Goal: Transaction & Acquisition: Download file/media

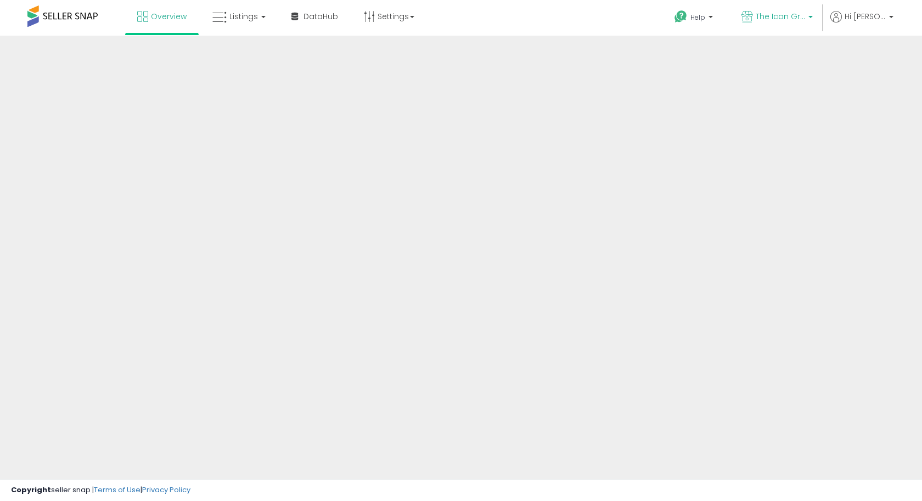
click at [779, 19] on span "The Icon Group" at bounding box center [779, 16] width 49 height 11
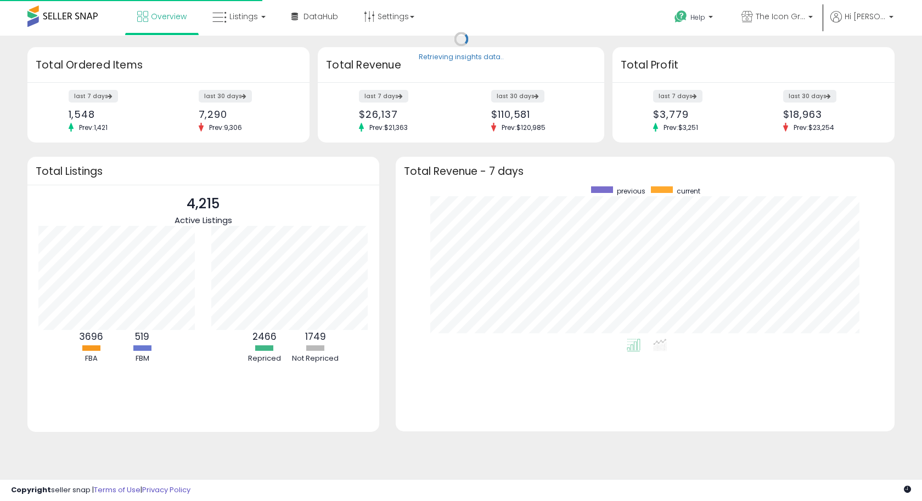
scroll to position [152, 476]
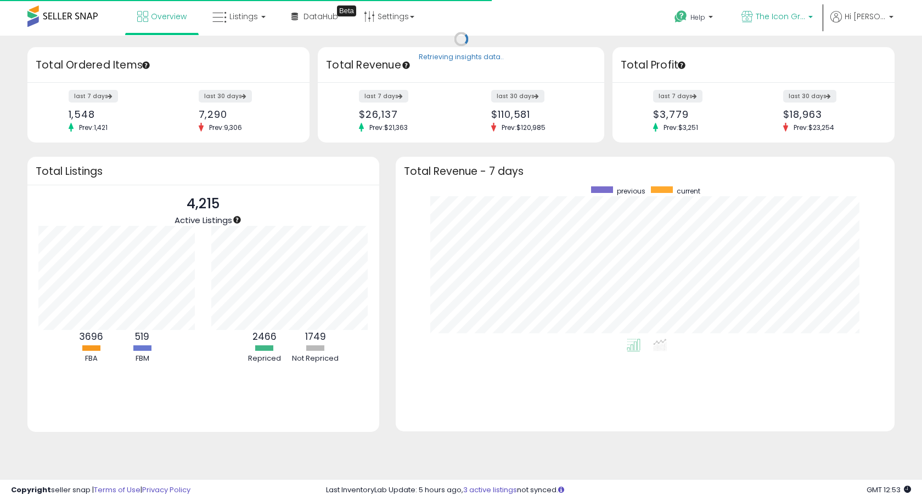
click at [805, 17] on span "The Icon Group" at bounding box center [779, 16] width 49 height 11
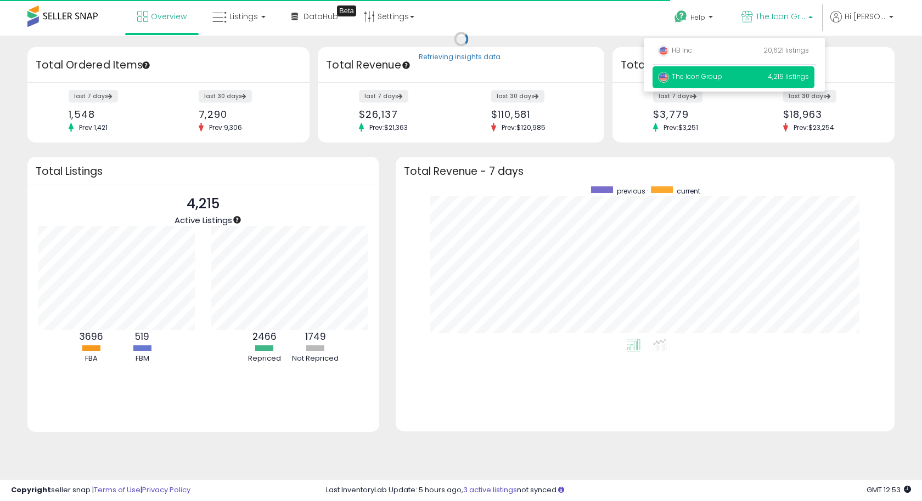
click at [805, 17] on span "The Icon Group" at bounding box center [779, 16] width 49 height 11
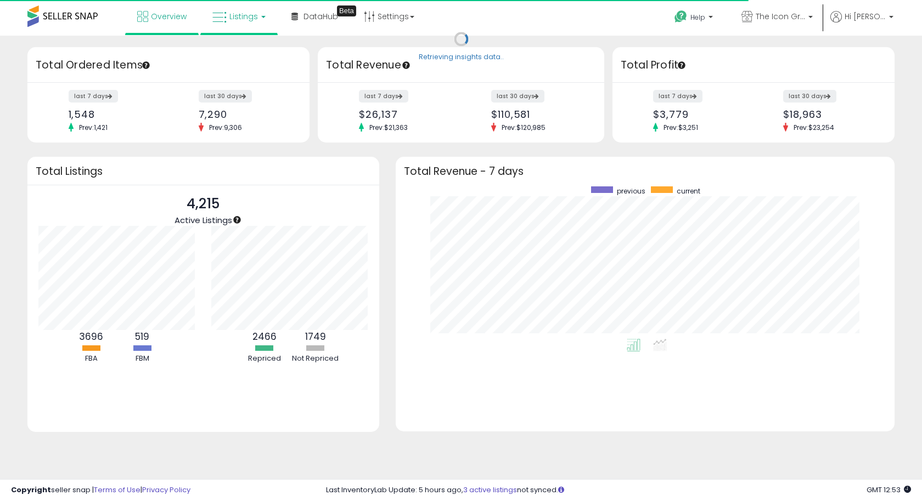
click at [247, 25] on link "Listings" at bounding box center [239, 16] width 70 height 33
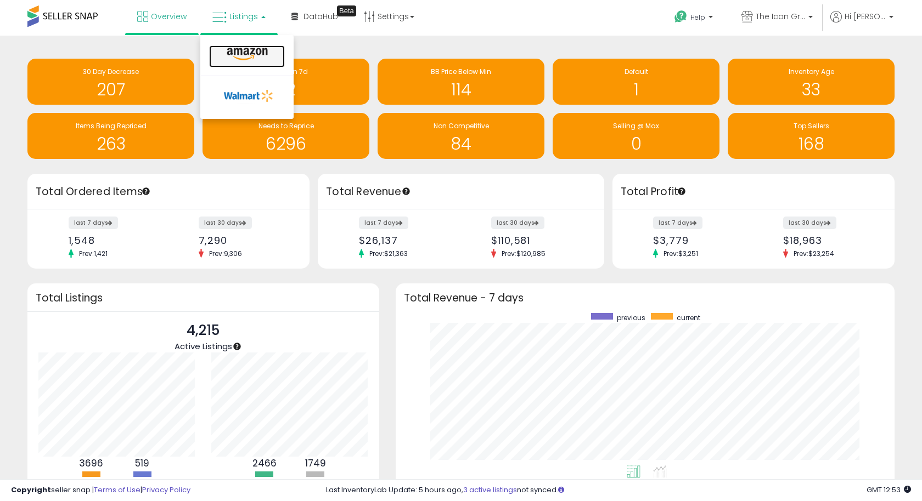
click at [246, 49] on icon at bounding box center [247, 54] width 48 height 14
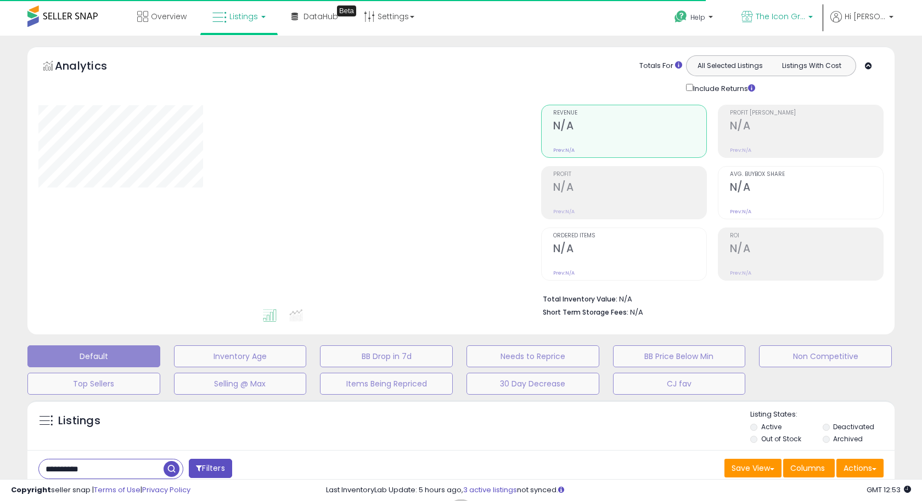
click at [798, 21] on span "The Icon Group" at bounding box center [779, 16] width 49 height 11
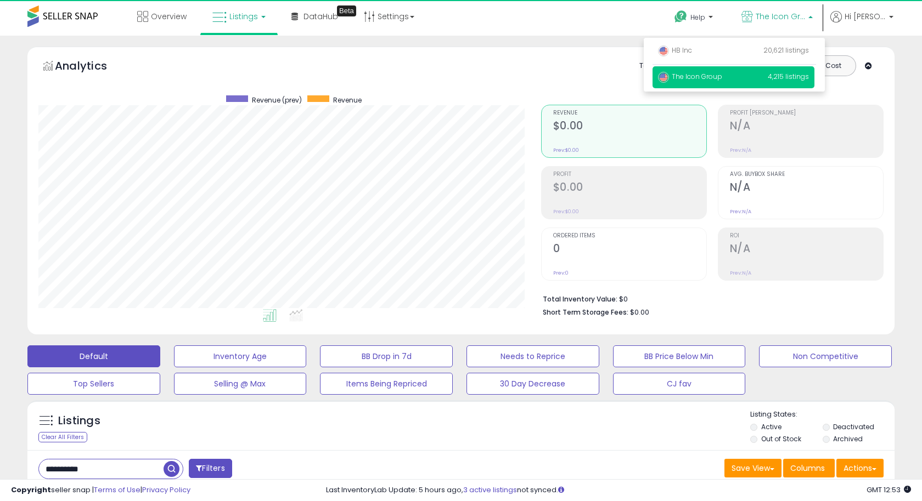
scroll to position [225, 502]
click at [797, 21] on span "The Icon Group" at bounding box center [779, 16] width 49 height 11
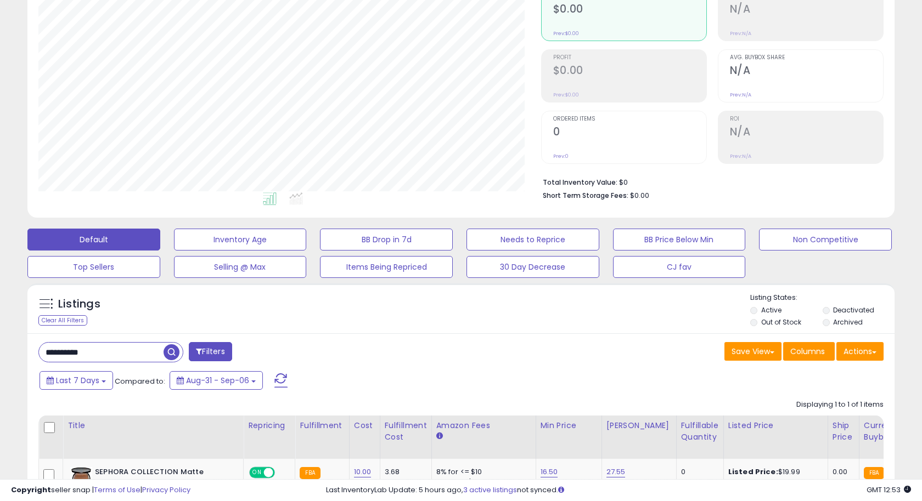
scroll to position [123, 0]
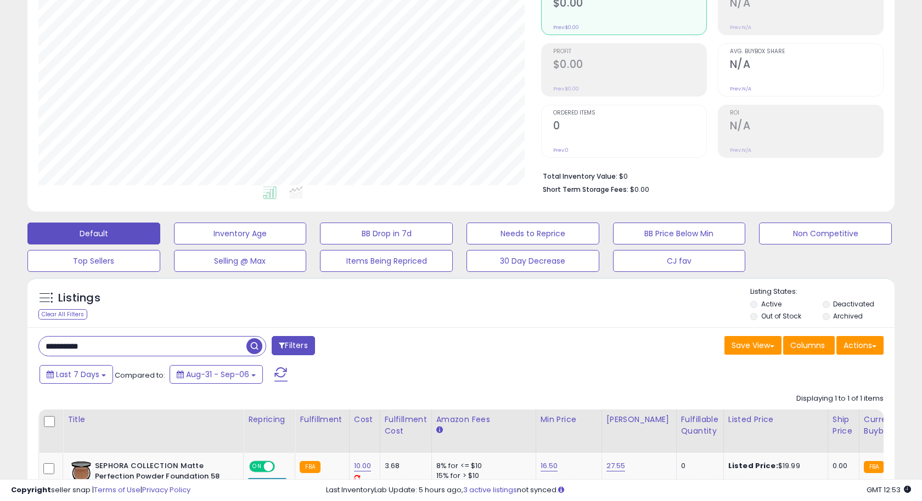
click at [83, 346] on input "**********" at bounding box center [142, 346] width 207 height 19
paste input "*"
type input "**********"
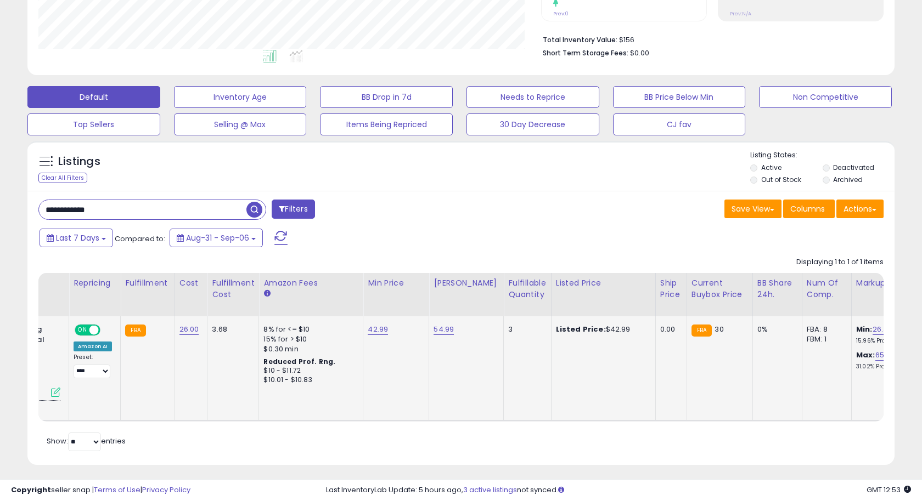
scroll to position [0, 0]
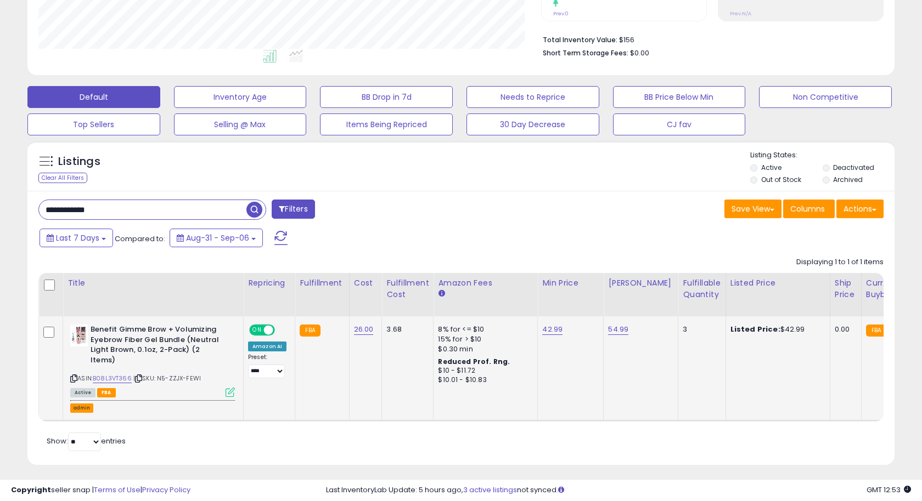
click at [72, 408] on button "admin" at bounding box center [81, 408] width 23 height 9
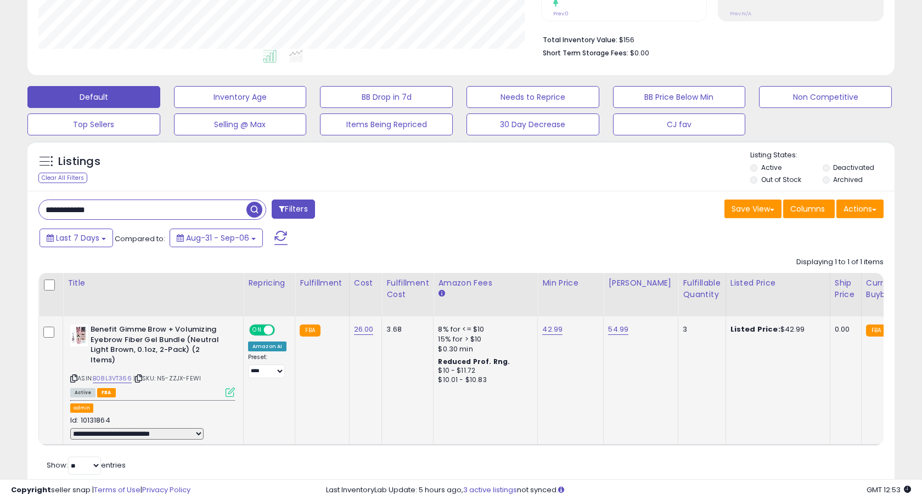
click at [176, 436] on select "**********" at bounding box center [136, 434] width 133 height 12
select select "**********"
click at [70, 428] on select "**********" at bounding box center [136, 434] width 133 height 12
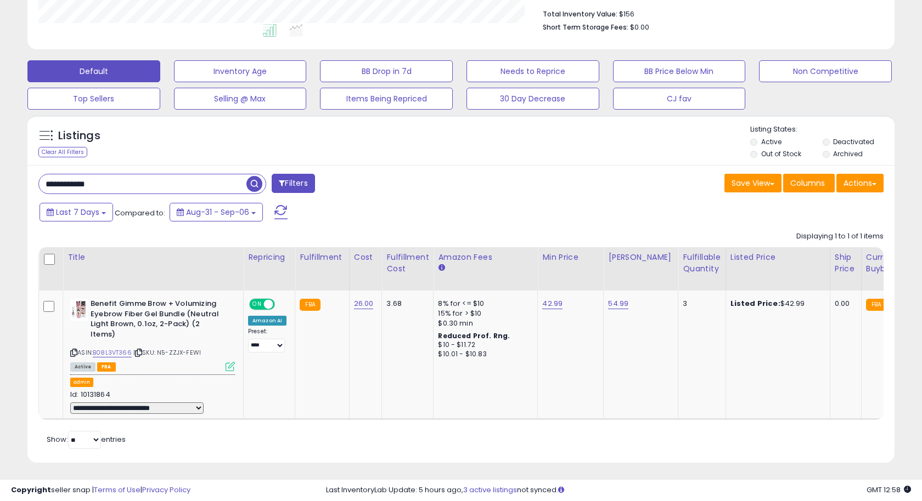
scroll to position [287, 0]
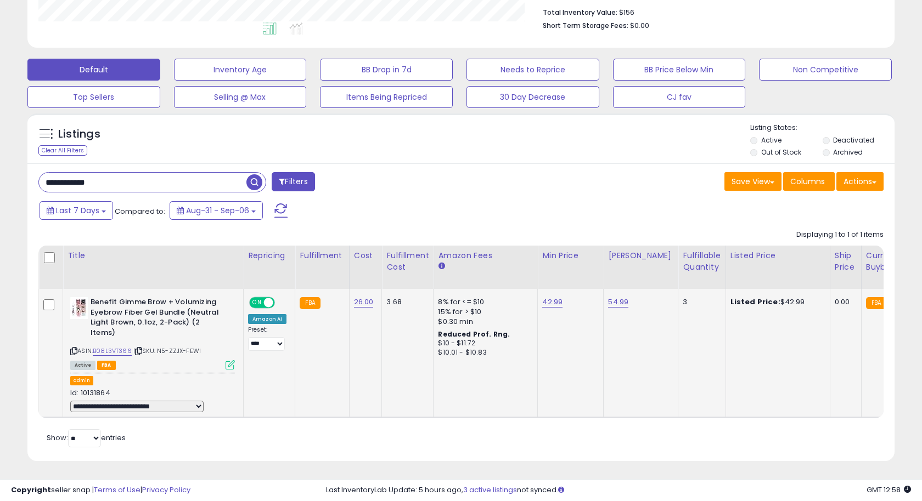
click at [152, 404] on select "**********" at bounding box center [136, 407] width 133 height 12
select select "**********"
click at [70, 401] on select "**********" at bounding box center [136, 407] width 133 height 12
select select
click at [166, 409] on select "**********" at bounding box center [136, 407] width 133 height 12
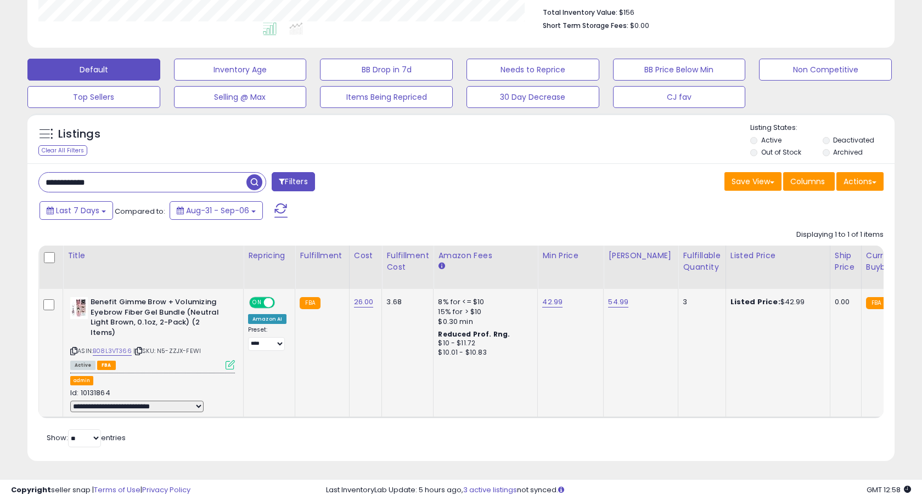
click at [140, 350] on icon at bounding box center [138, 351] width 7 height 6
click at [76, 350] on icon at bounding box center [73, 351] width 7 height 6
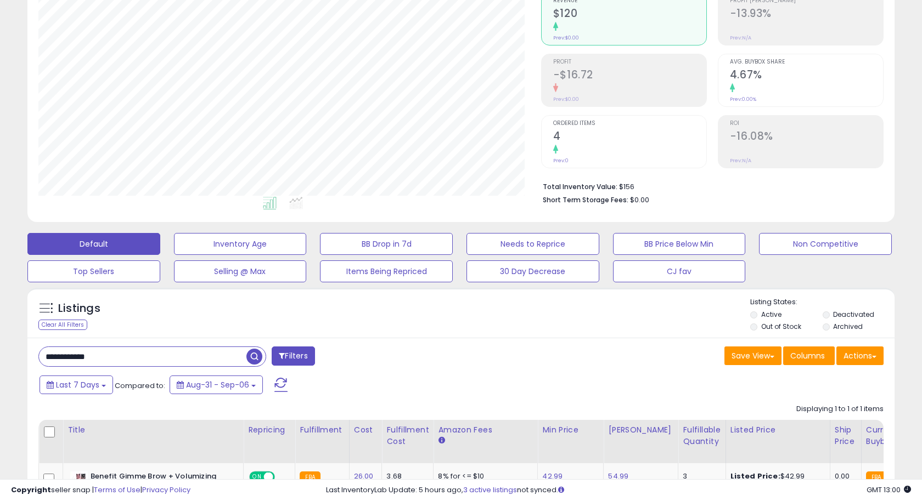
scroll to position [0, 0]
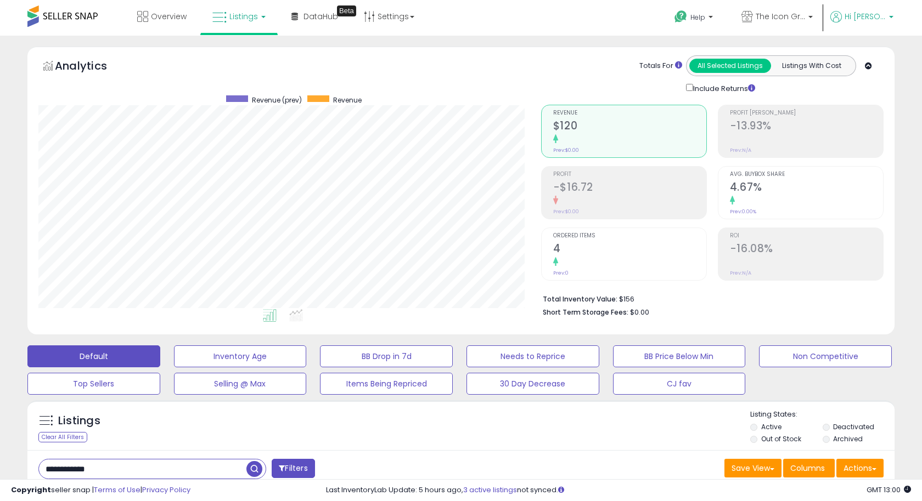
click at [861, 17] on span "Hi Joseph" at bounding box center [864, 16] width 41 height 11
click at [792, 16] on span "The Icon Group" at bounding box center [779, 16] width 49 height 11
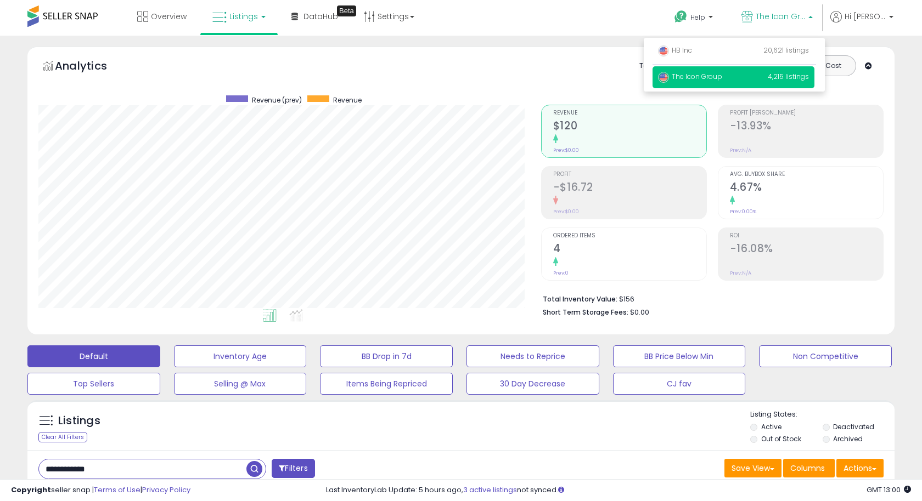
click at [792, 16] on span "The Icon Group" at bounding box center [779, 16] width 49 height 11
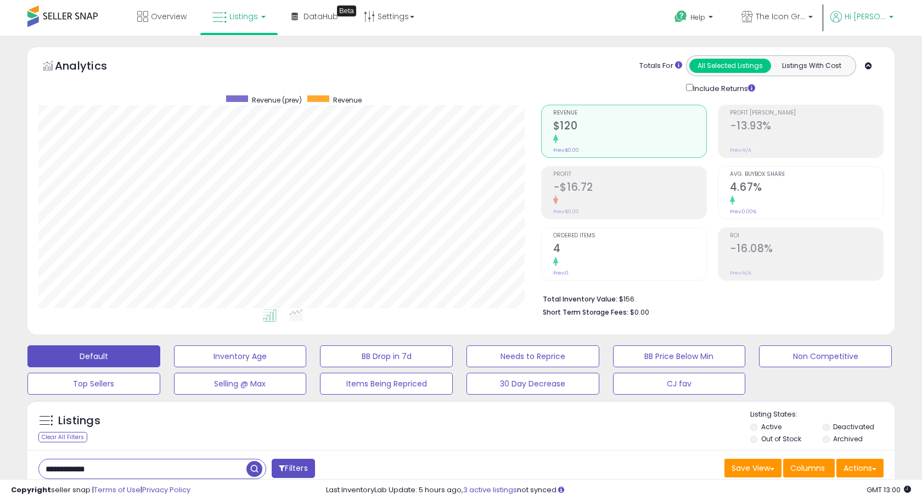
click at [886, 18] on p "Hi Joseph" at bounding box center [861, 18] width 63 height 14
click at [829, 120] on link "Stop impersonating" at bounding box center [846, 116] width 71 height 10
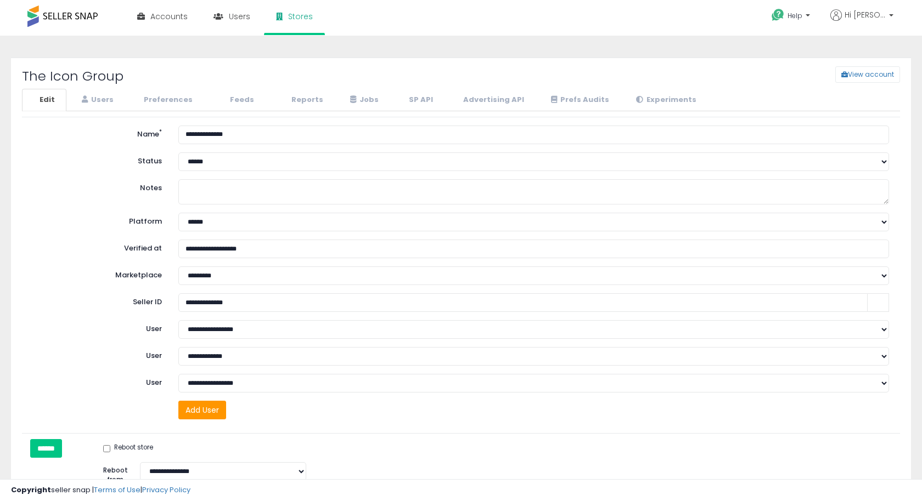
select select "**"
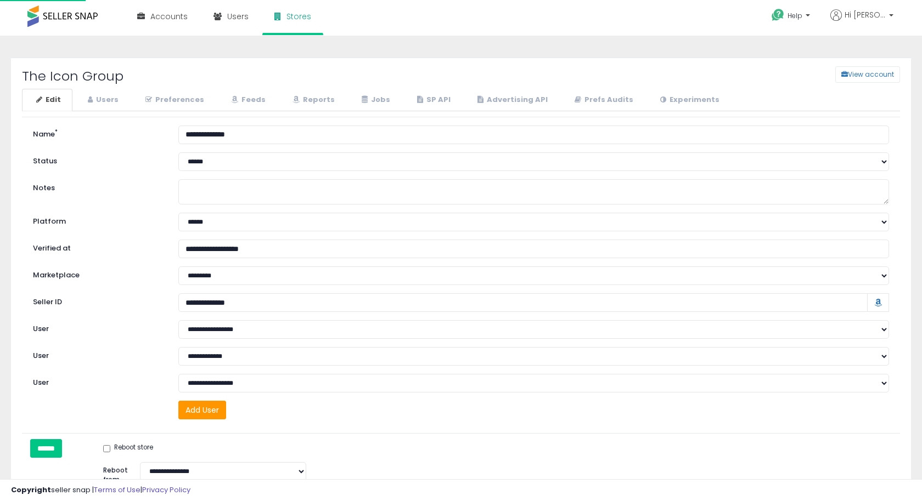
select select "**"
click at [325, 99] on link "Reports" at bounding box center [312, 100] width 68 height 22
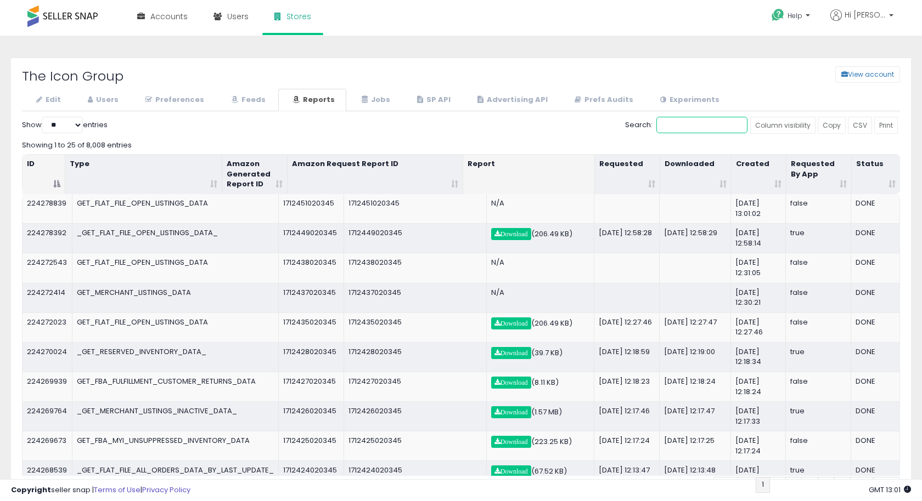
click at [700, 122] on input "Search:" at bounding box center [701, 125] width 91 height 16
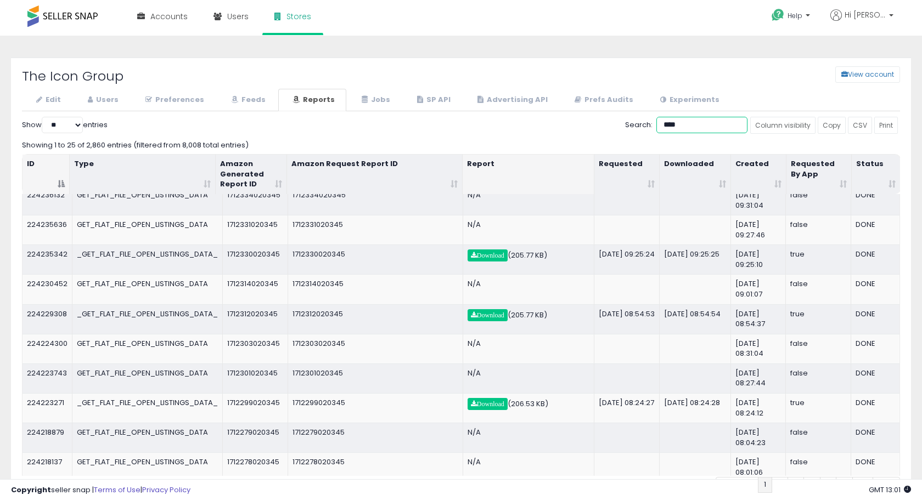
scroll to position [89, 0]
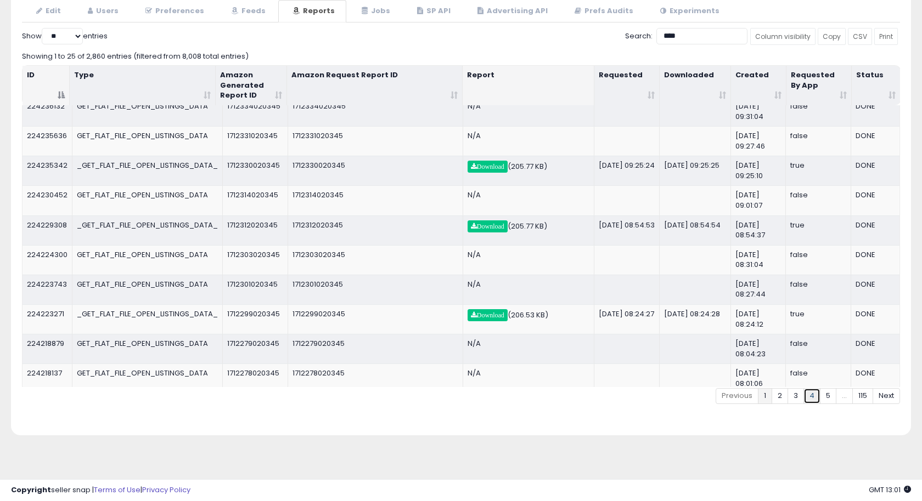
click at [815, 393] on link "4" at bounding box center [811, 396] width 17 height 16
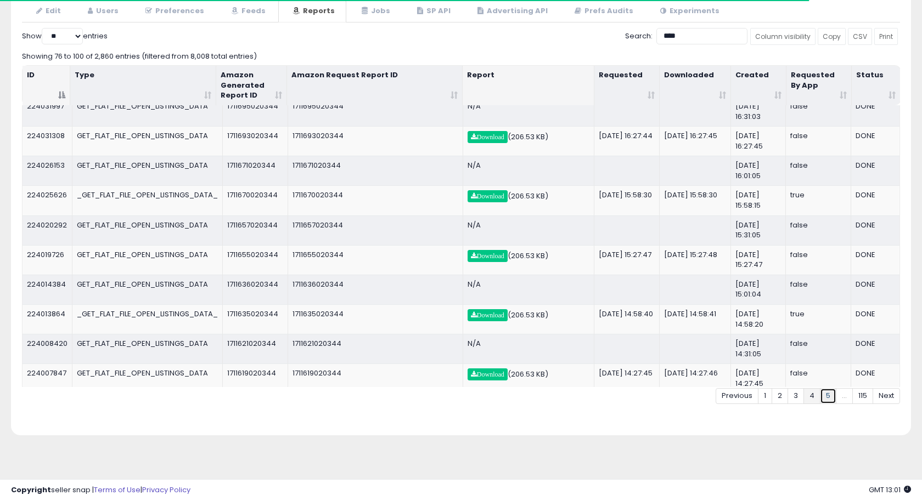
click at [824, 395] on link "5" at bounding box center [828, 396] width 16 height 16
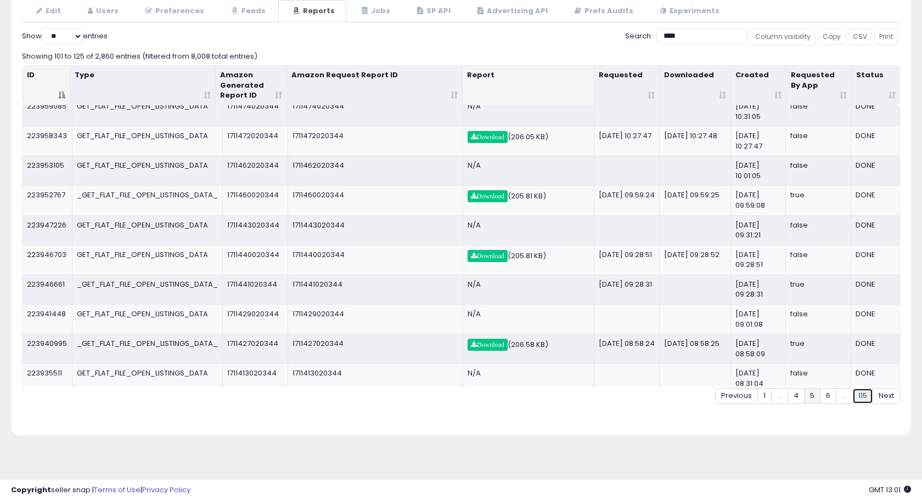
click at [862, 396] on link "115" at bounding box center [862, 396] width 21 height 16
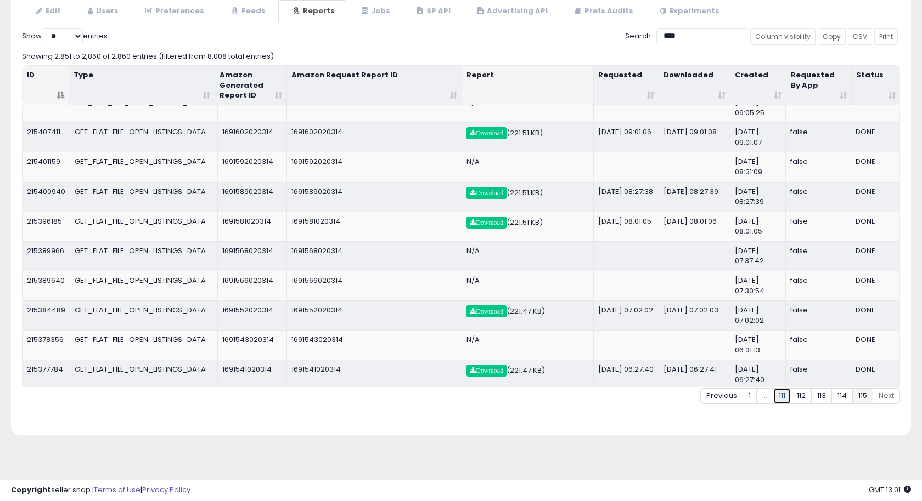
click at [782, 395] on link "111" at bounding box center [781, 396] width 19 height 16
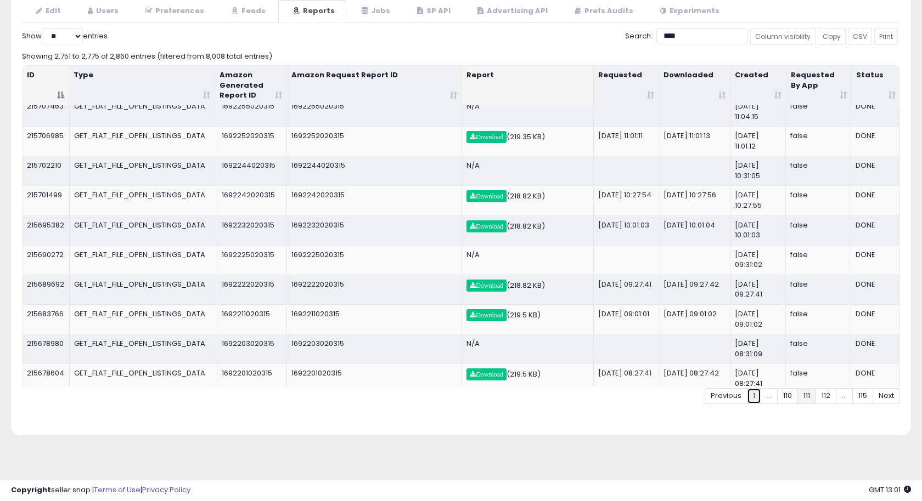
click at [752, 395] on link "1" at bounding box center [754, 396] width 14 height 16
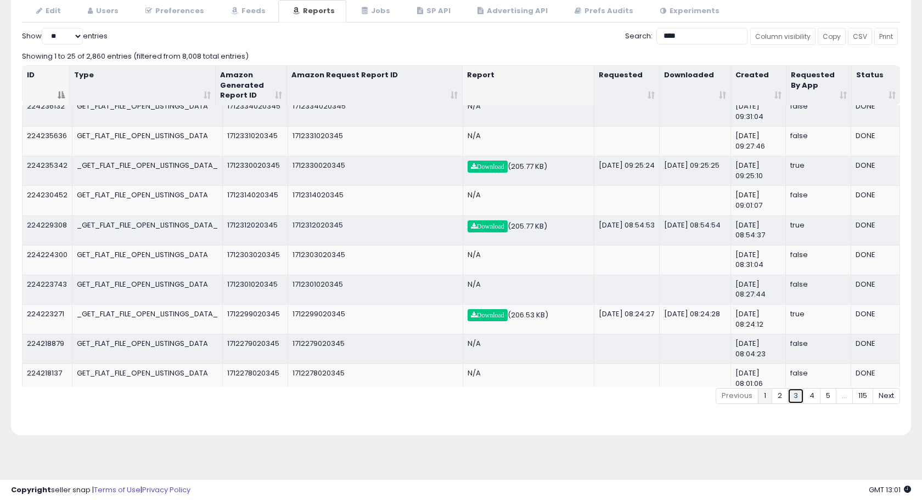
click at [796, 394] on link "3" at bounding box center [795, 396] width 16 height 16
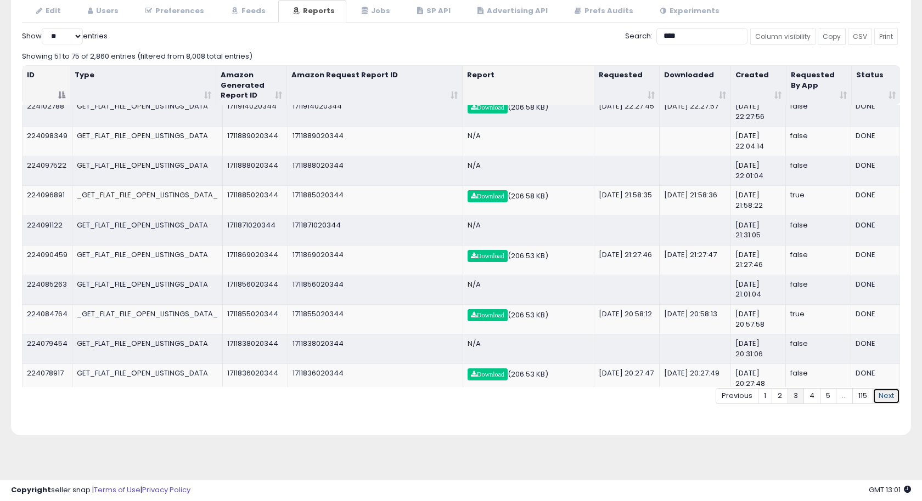
click at [883, 397] on link "Next" at bounding box center [885, 396] width 27 height 16
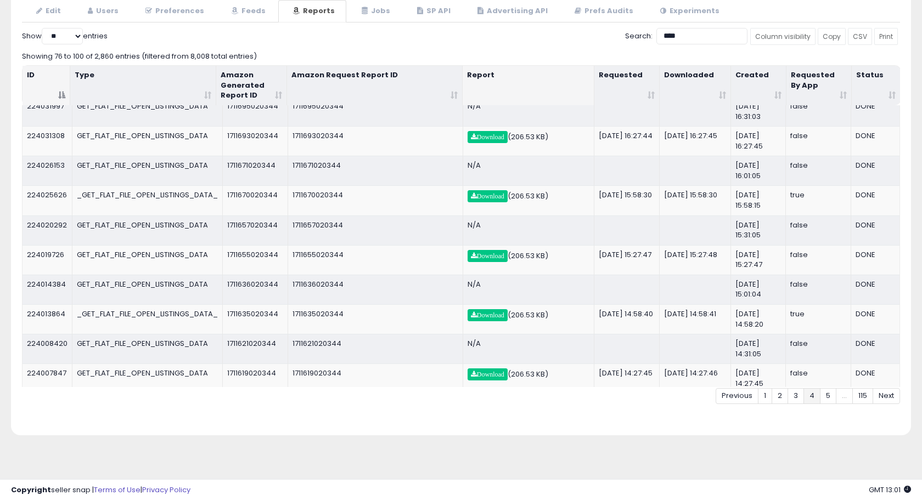
click at [883, 397] on link "Next" at bounding box center [885, 396] width 27 height 16
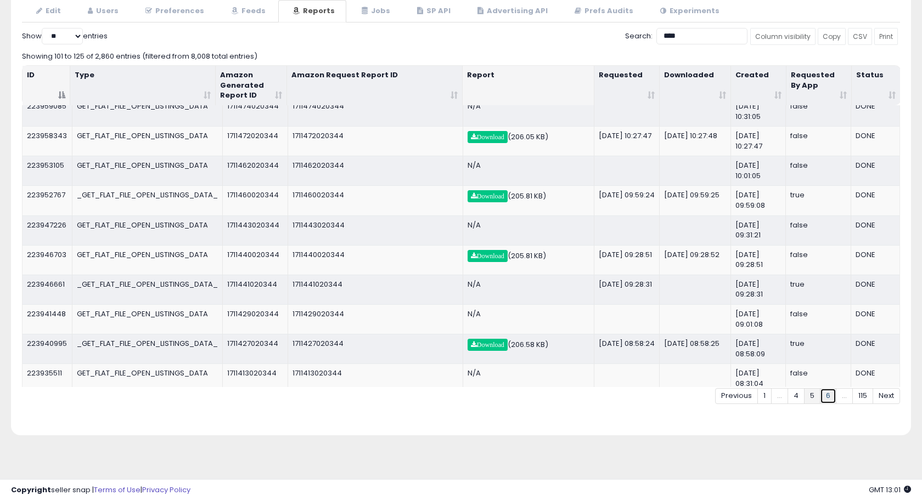
click at [824, 392] on link "6" at bounding box center [828, 396] width 16 height 16
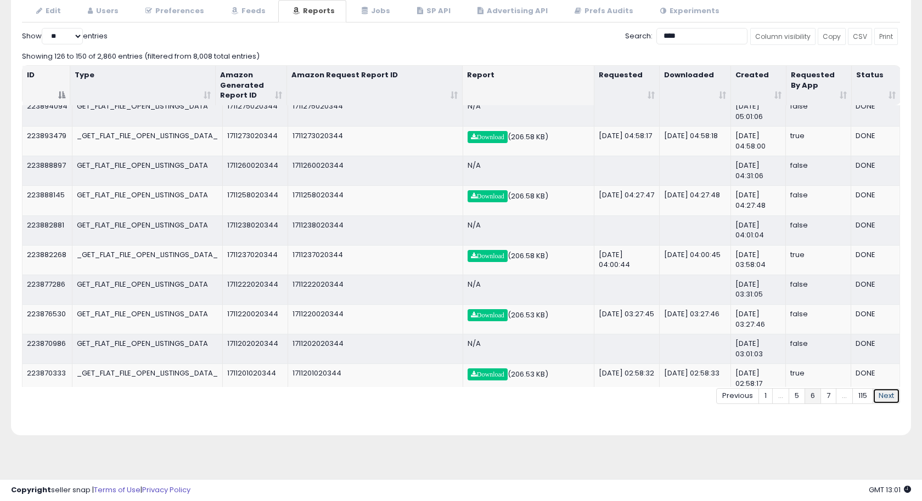
click at [884, 395] on link "Next" at bounding box center [885, 396] width 27 height 16
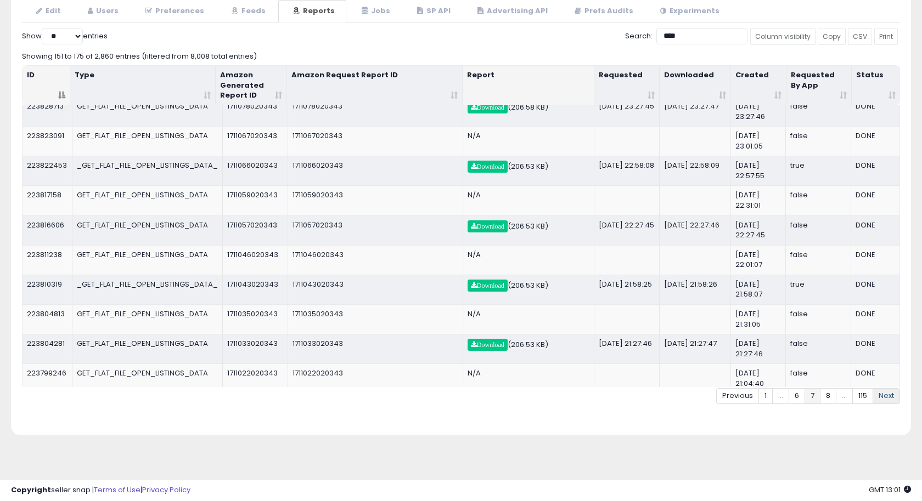
click at [883, 392] on link "Next" at bounding box center [885, 396] width 27 height 16
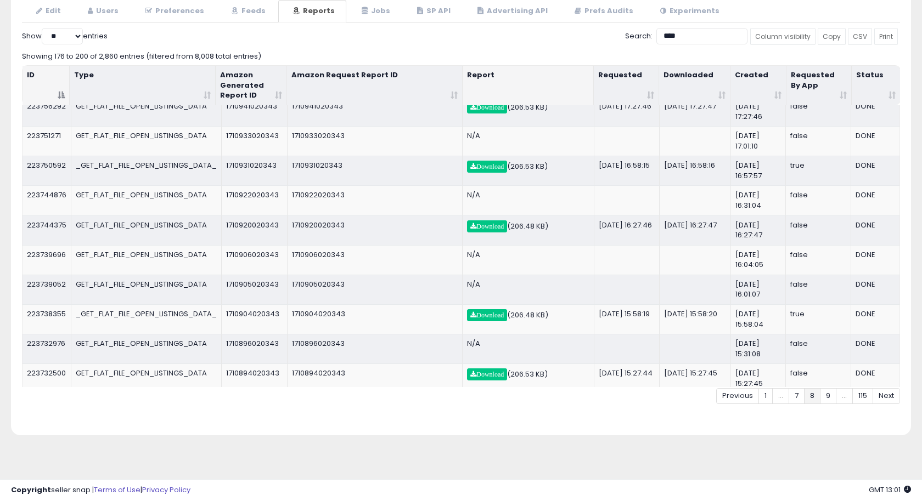
click at [883, 392] on link "Next" at bounding box center [885, 396] width 27 height 16
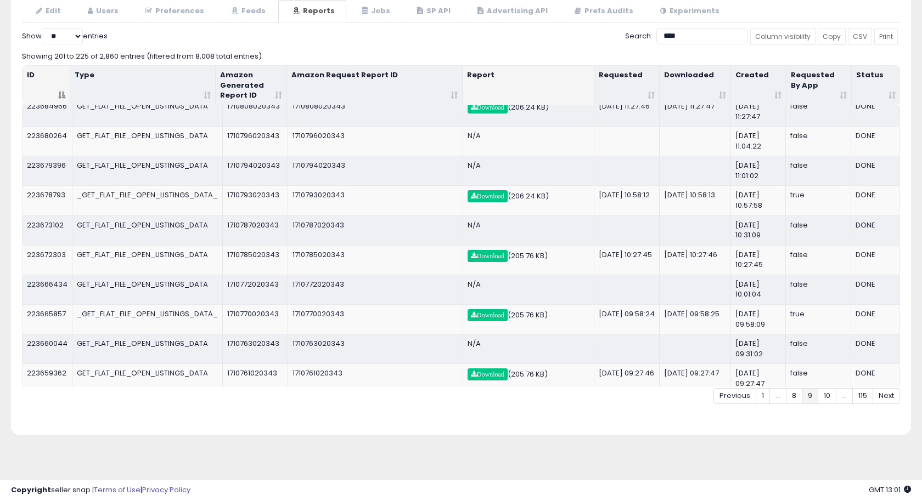
click at [883, 392] on link "Next" at bounding box center [885, 396] width 27 height 16
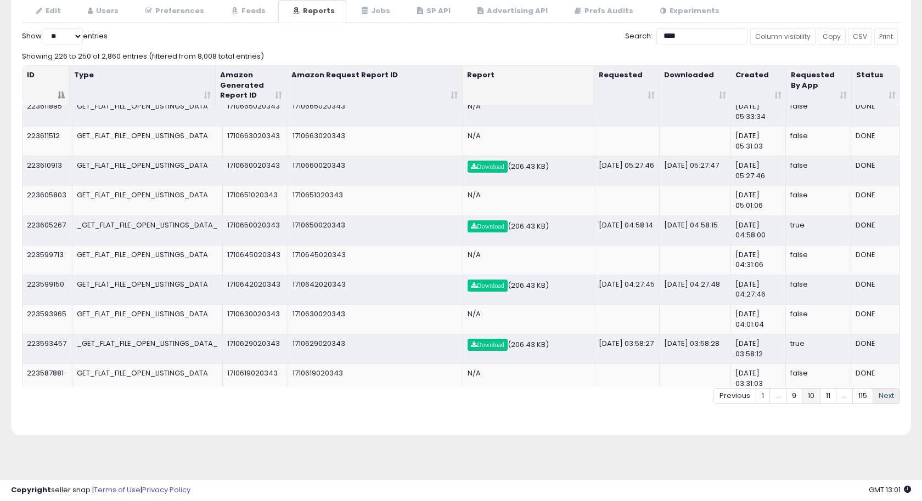
click at [882, 392] on link "Next" at bounding box center [885, 396] width 27 height 16
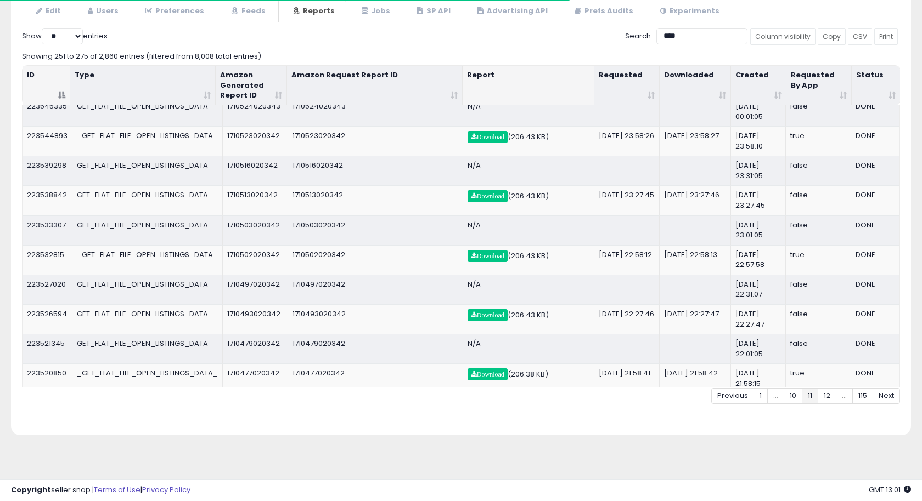
click at [882, 392] on link "Next" at bounding box center [885, 396] width 27 height 16
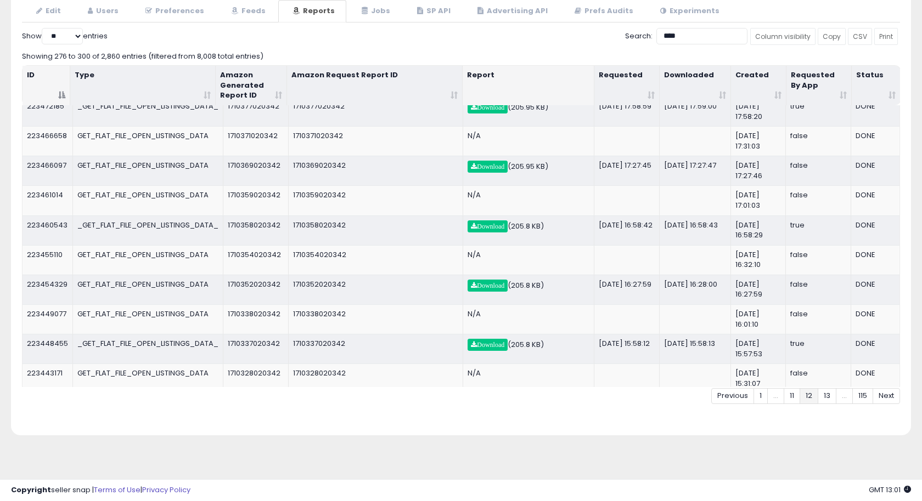
click at [882, 392] on link "Next" at bounding box center [885, 396] width 27 height 16
click at [883, 392] on link "Next" at bounding box center [885, 396] width 27 height 16
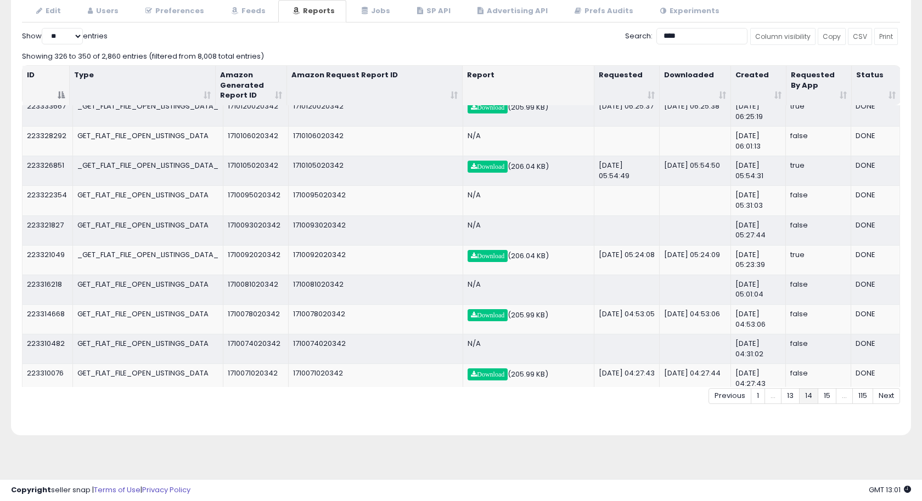
click at [883, 392] on link "Next" at bounding box center [885, 396] width 27 height 16
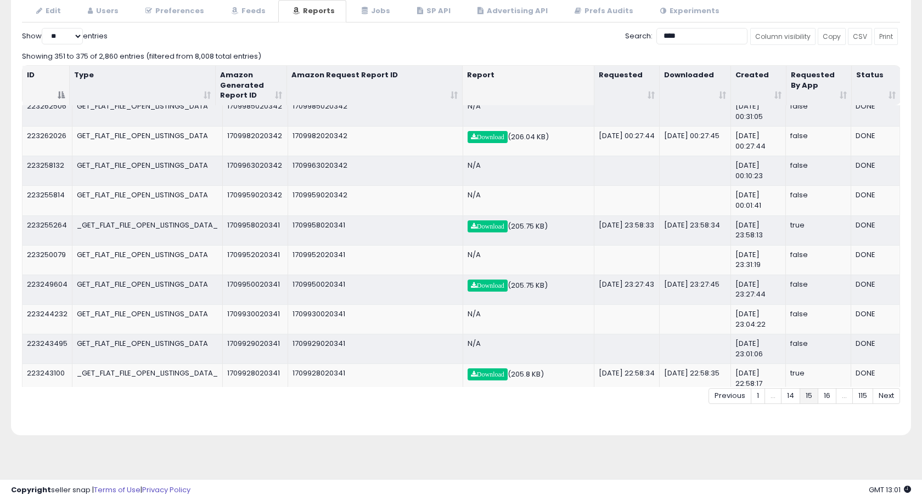
click at [883, 392] on link "Next" at bounding box center [885, 396] width 27 height 16
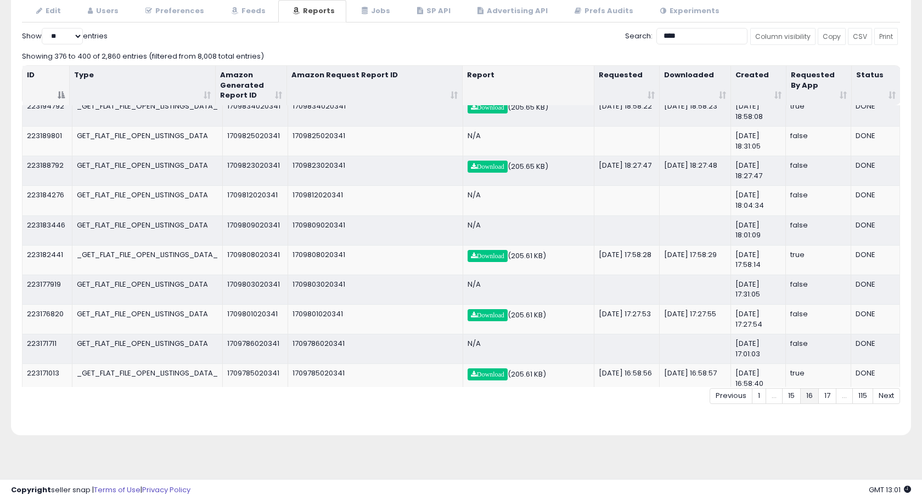
click at [883, 392] on link "Next" at bounding box center [885, 396] width 27 height 16
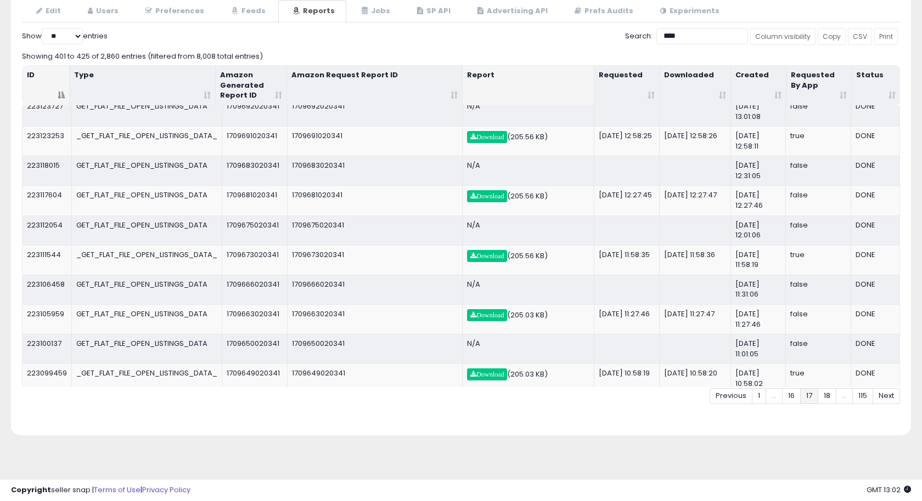
click at [883, 392] on link "Next" at bounding box center [885, 396] width 27 height 16
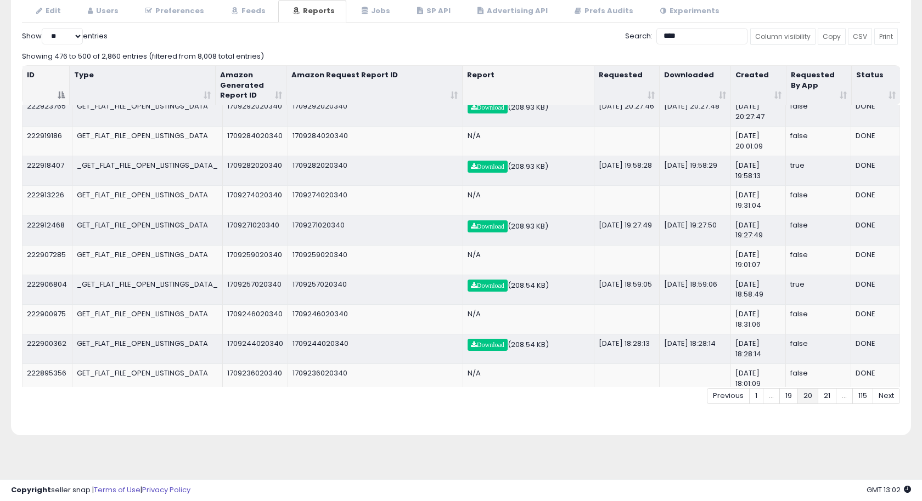
click at [883, 392] on link "Next" at bounding box center [885, 396] width 27 height 16
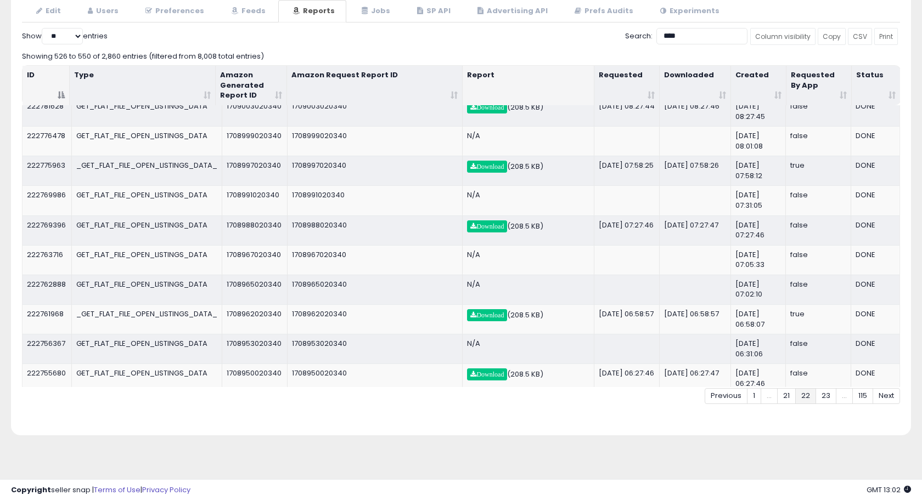
click at [883, 392] on link "Next" at bounding box center [885, 396] width 27 height 16
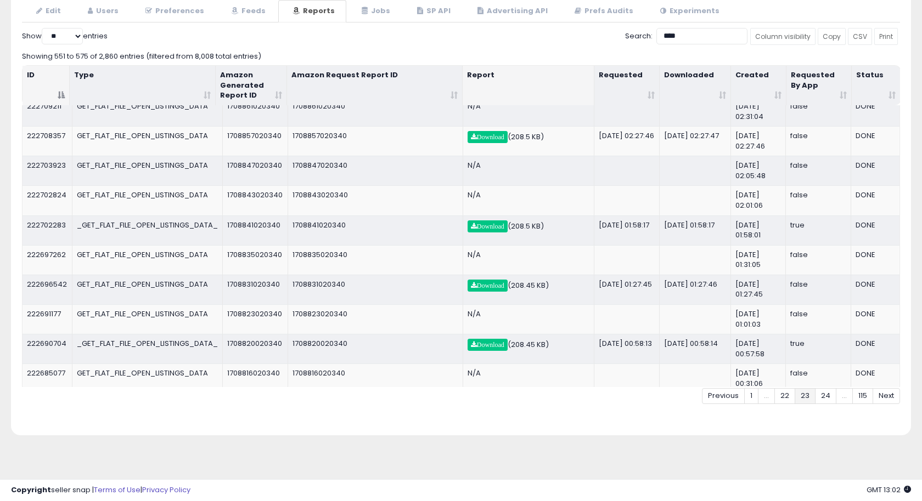
click at [883, 392] on link "Next" at bounding box center [885, 396] width 27 height 16
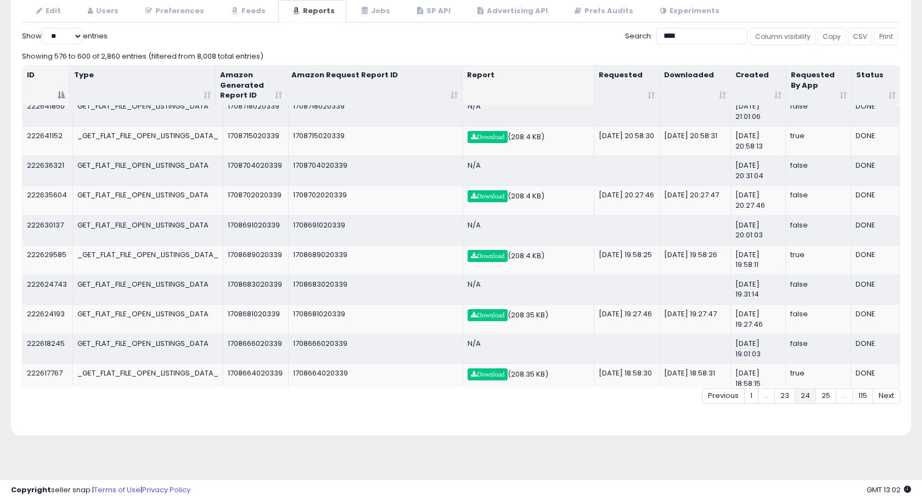
click at [883, 392] on link "Next" at bounding box center [885, 396] width 27 height 16
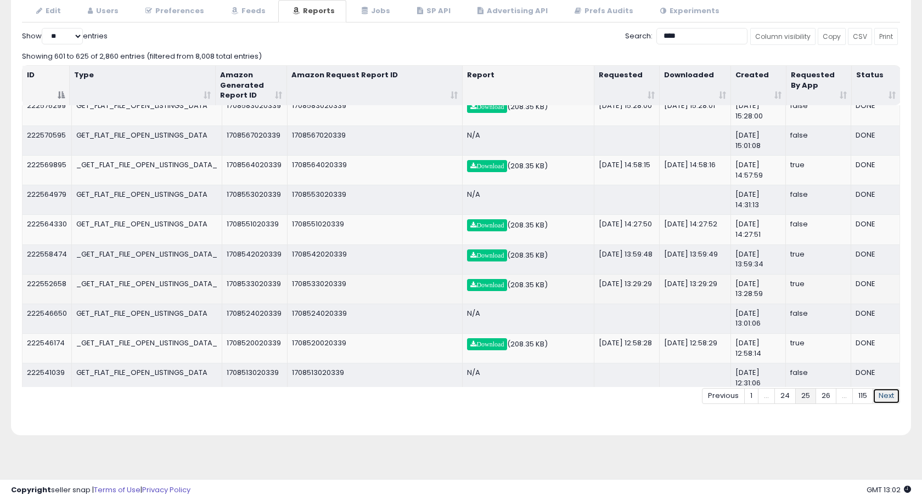
scroll to position [424, 0]
click at [498, 282] on span "Download" at bounding box center [486, 285] width 33 height 7
drag, startPoint x: 696, startPoint y: 29, endPoint x: 636, endPoint y: 29, distance: 59.8
click at [636, 29] on label "Search: ****" at bounding box center [686, 36] width 122 height 16
click at [656, 29] on input "****" at bounding box center [701, 36] width 91 height 16
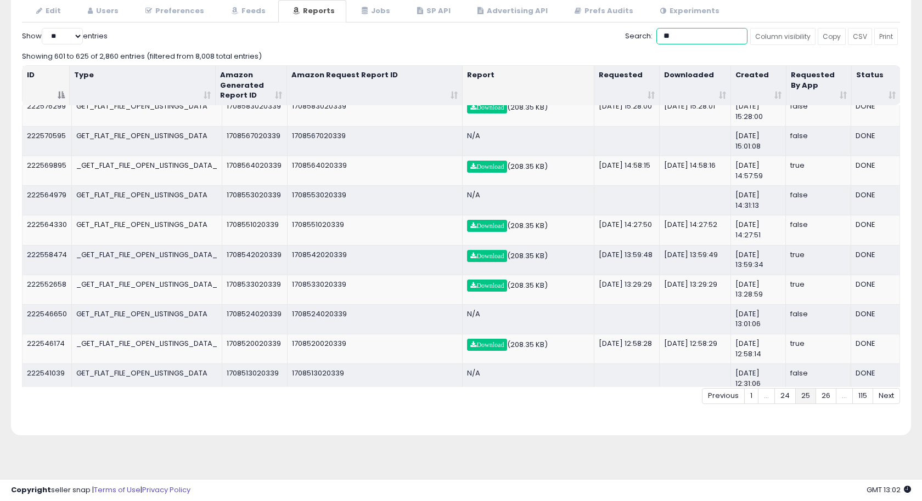
type input "*"
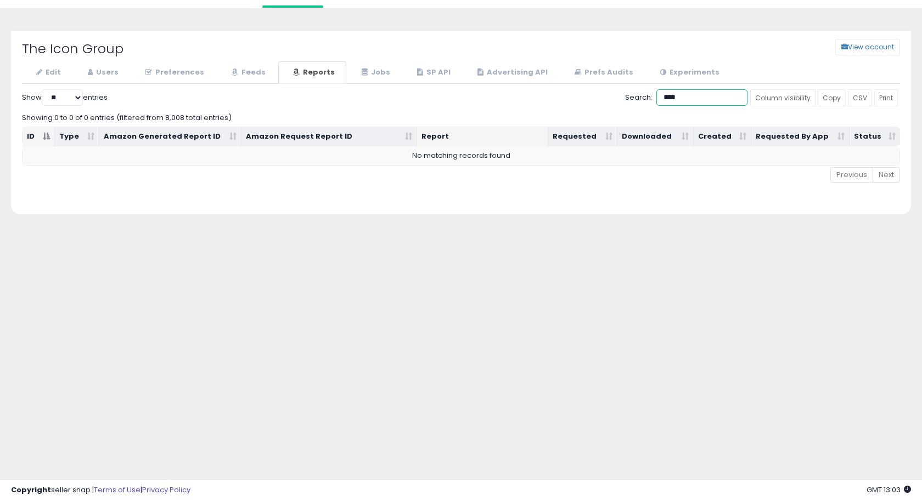
scroll to position [89, 0]
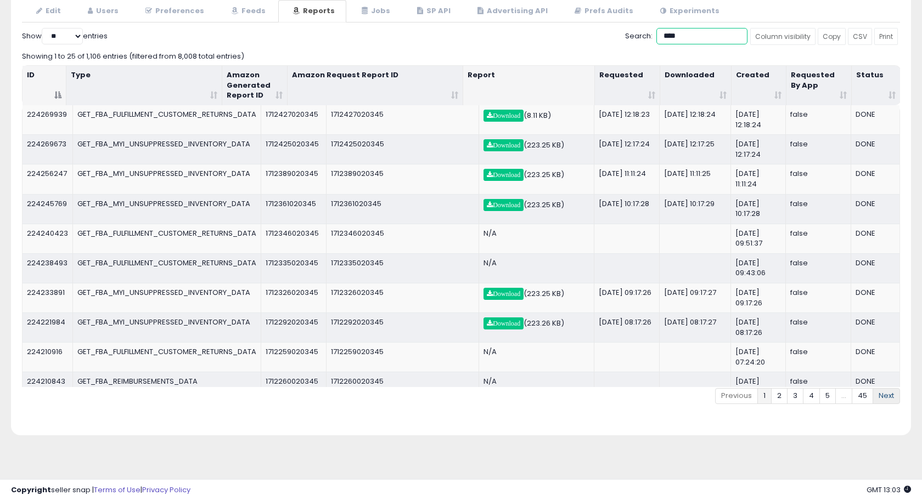
type input "****"
click at [886, 397] on link "Next" at bounding box center [885, 396] width 27 height 16
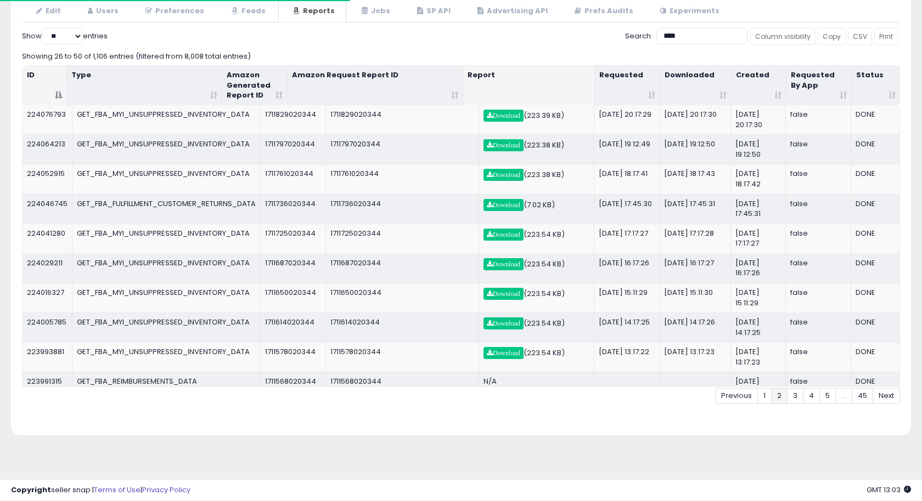
click at [886, 397] on link "Next" at bounding box center [885, 396] width 27 height 16
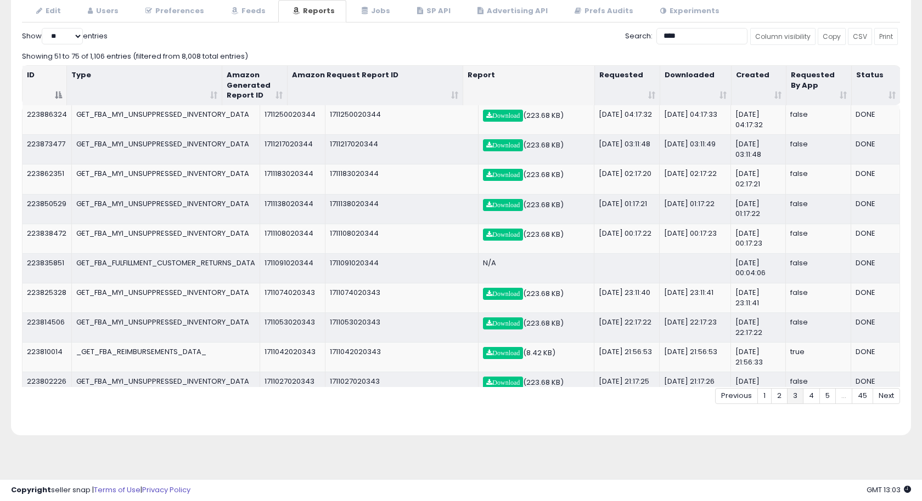
click at [886, 397] on link "Next" at bounding box center [885, 396] width 27 height 16
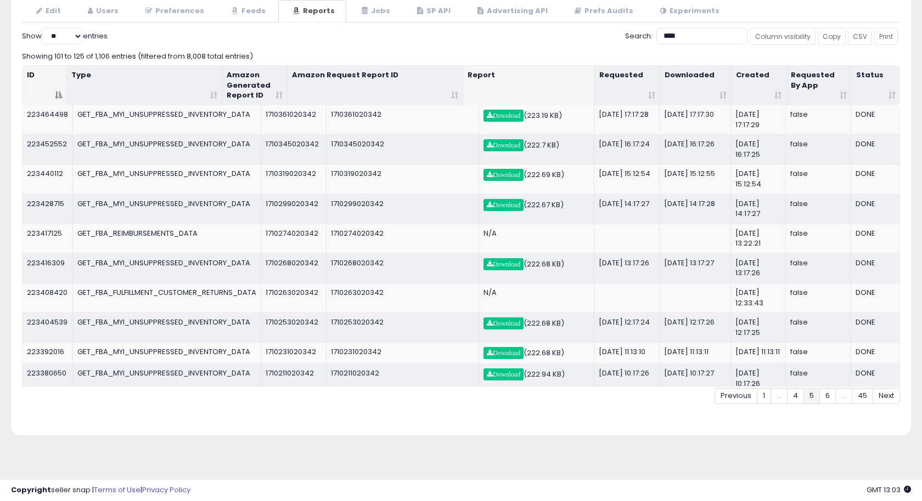
click at [886, 397] on link "Next" at bounding box center [885, 396] width 27 height 16
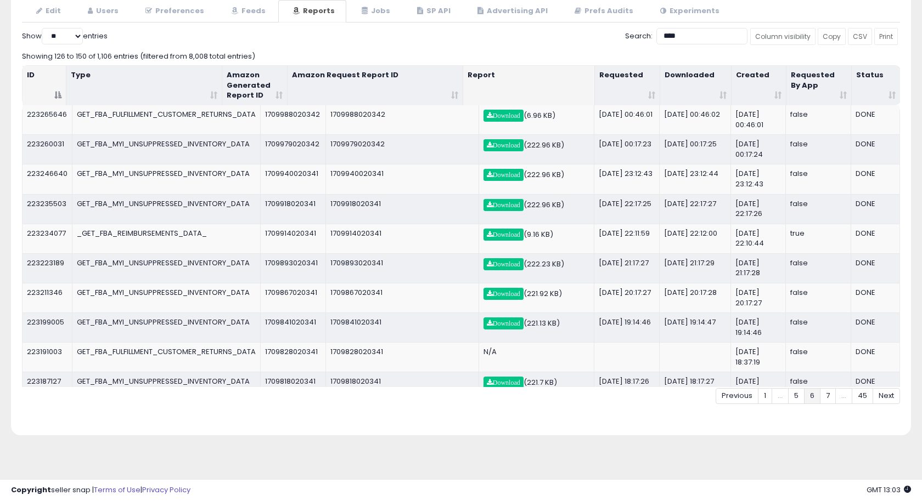
click at [886, 397] on link "Next" at bounding box center [885, 396] width 27 height 16
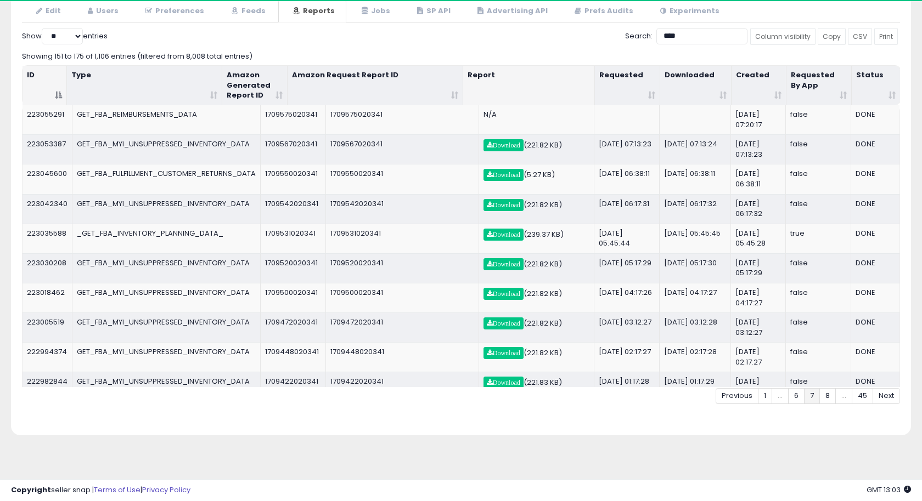
click at [886, 397] on link "Next" at bounding box center [885, 396] width 27 height 16
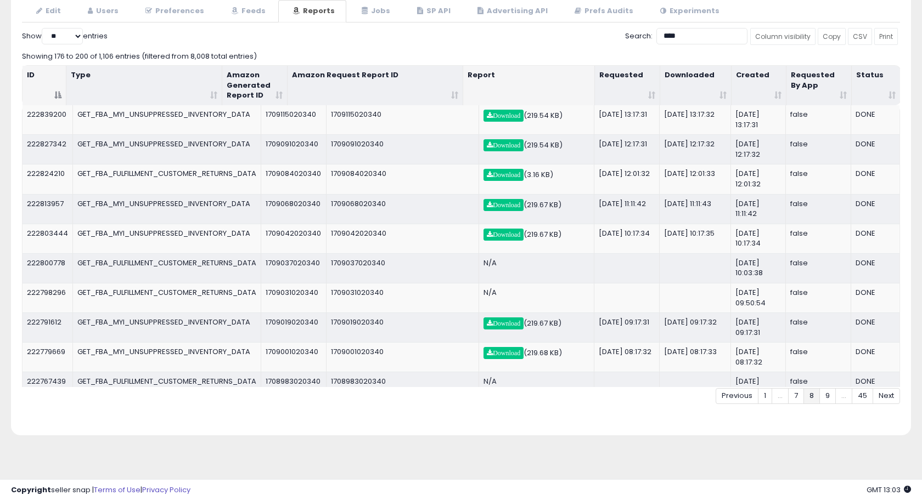
click at [886, 397] on link "Next" at bounding box center [885, 396] width 27 height 16
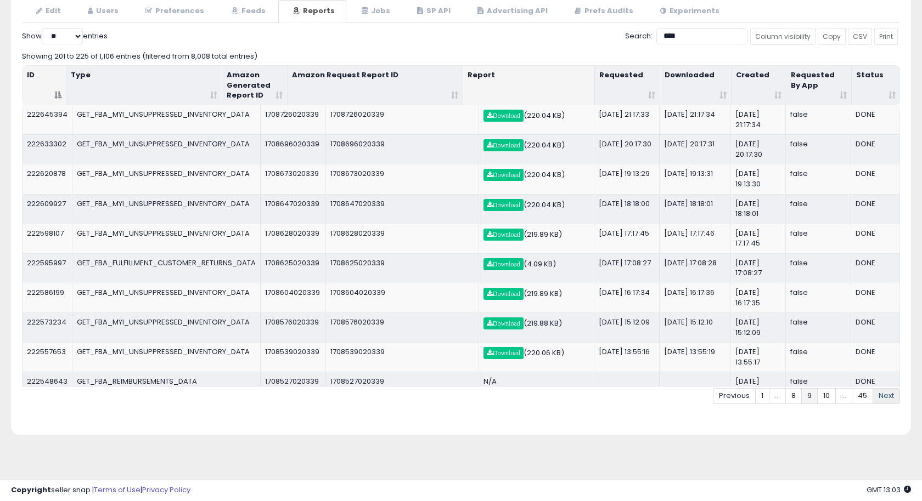
click at [886, 397] on link "Next" at bounding box center [885, 396] width 27 height 16
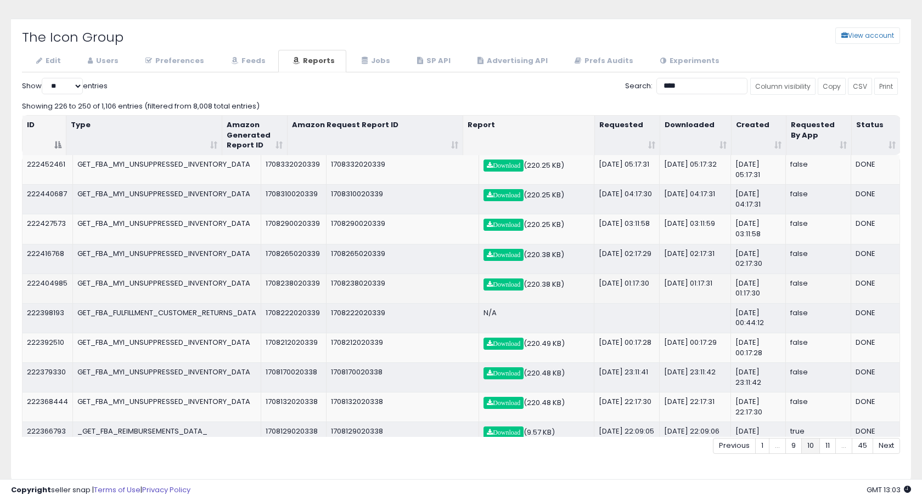
scroll to position [30, 0]
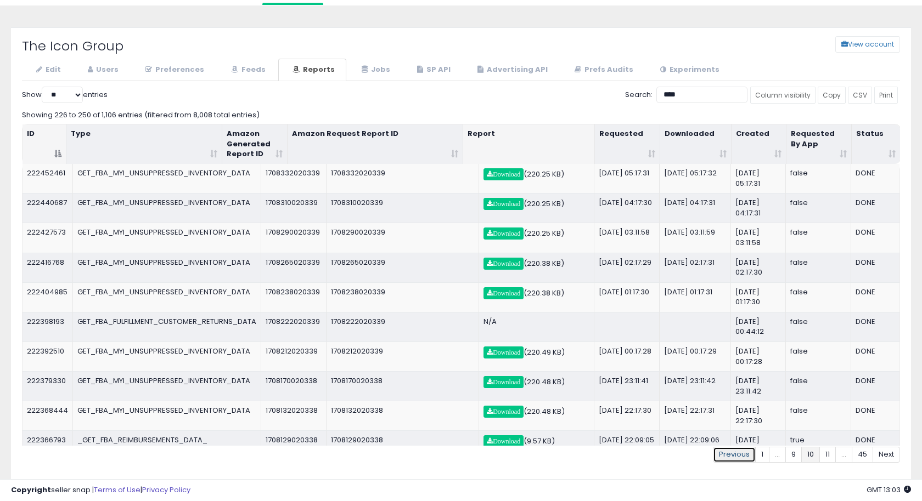
click at [749, 451] on link "Previous" at bounding box center [734, 455] width 43 height 16
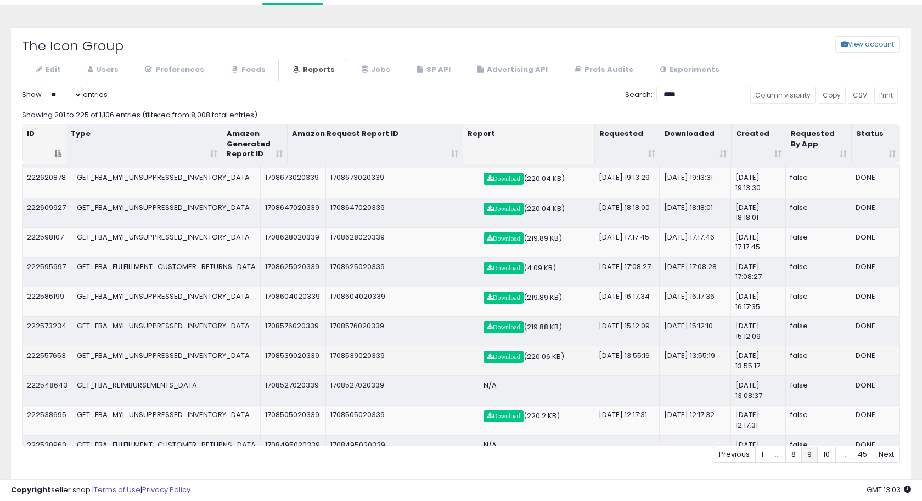
scroll to position [58, 0]
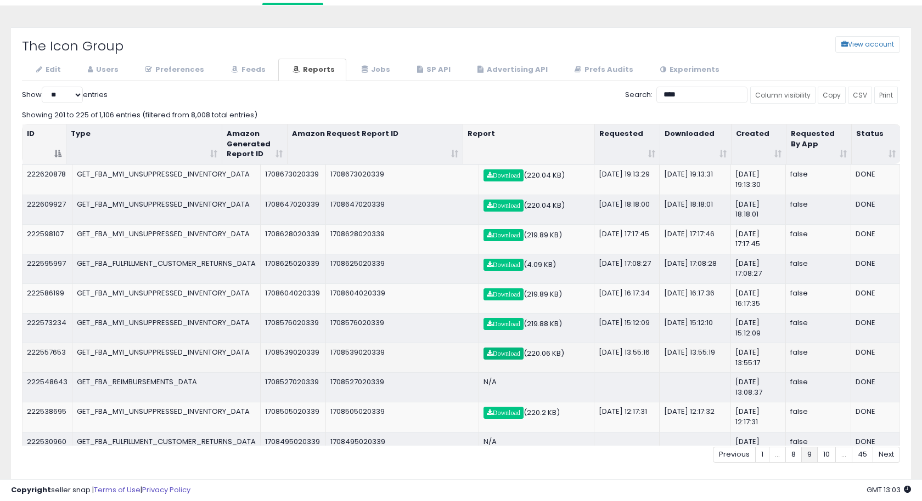
click at [517, 351] on span "Download" at bounding box center [503, 354] width 33 height 7
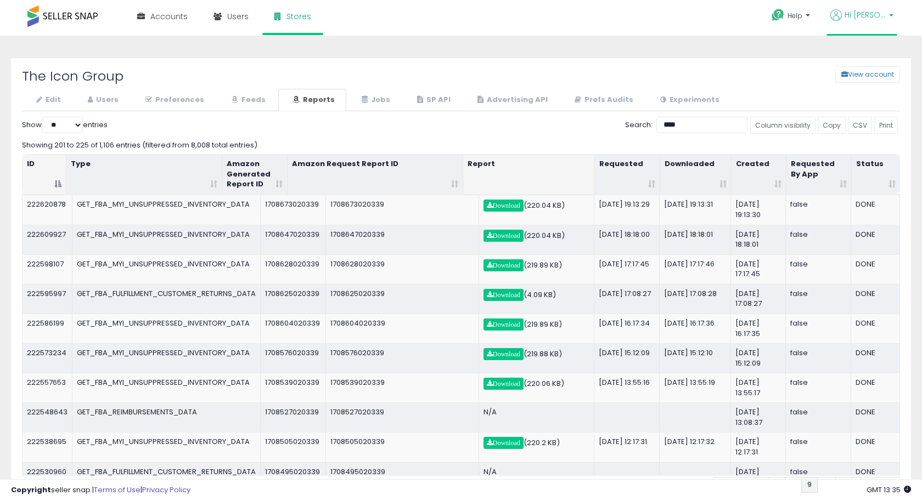
click at [878, 33] on link "Hi [PERSON_NAME]" at bounding box center [861, 21] width 63 height 25
click at [173, 13] on span "Accounts" at bounding box center [168, 16] width 37 height 11
